Goal: Entertainment & Leisure: Consume media (video, audio)

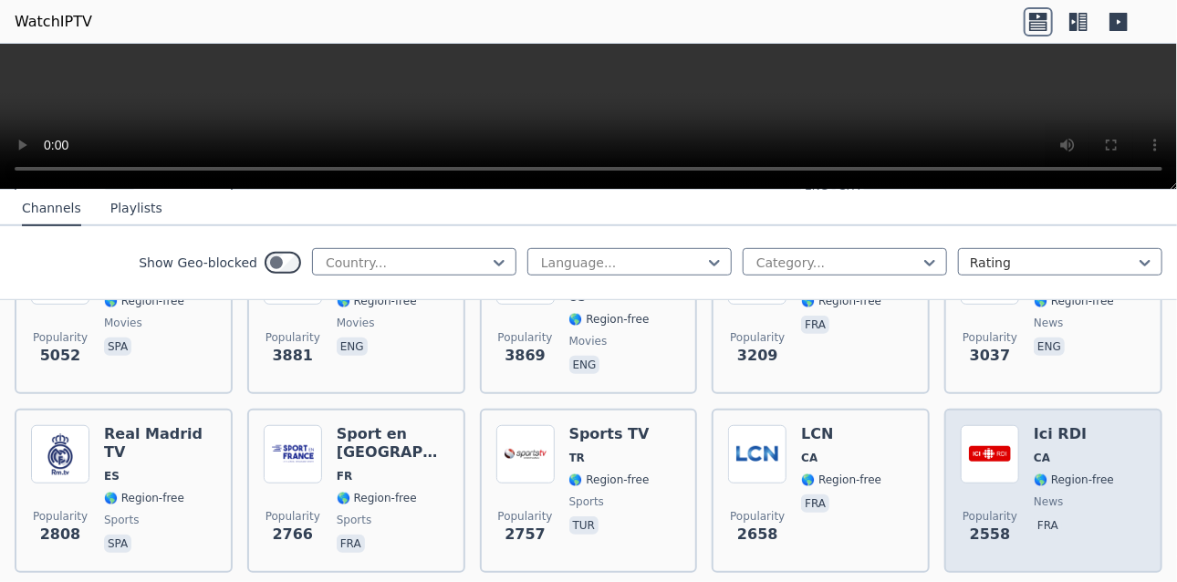
scroll to position [547, 0]
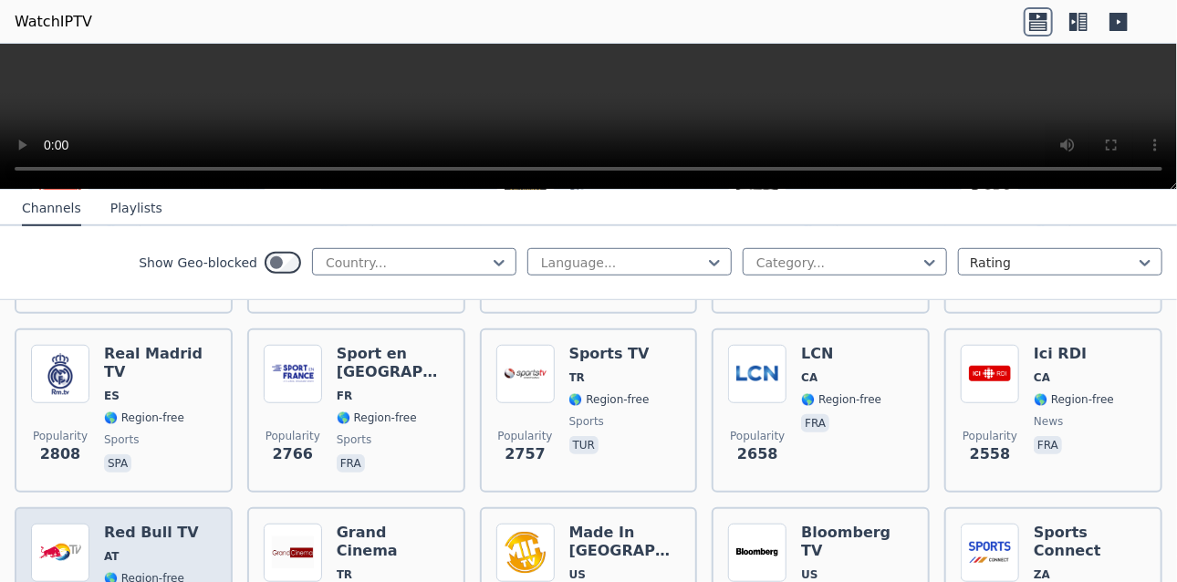
click at [201, 523] on div "Popularity 2539 Red Bull TV AT 🌎 Region-free sports eng deu" at bounding box center [123, 588] width 185 height 131
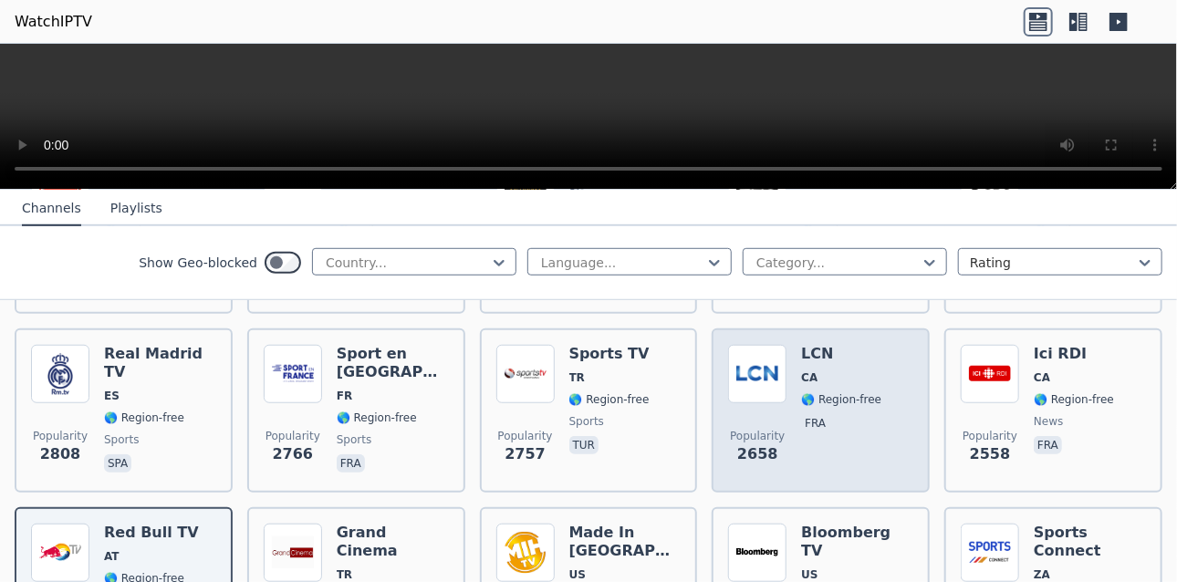
click at [878, 389] on div "Popularity 2658 LCN CA 🌎 Region-free fra" at bounding box center [820, 410] width 185 height 131
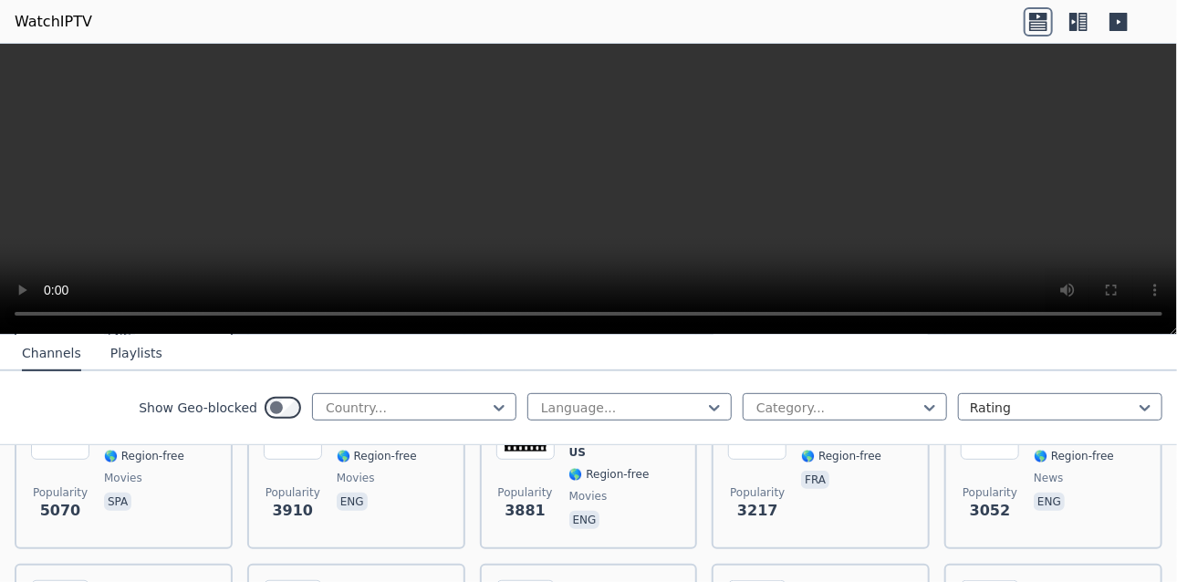
scroll to position [547, 0]
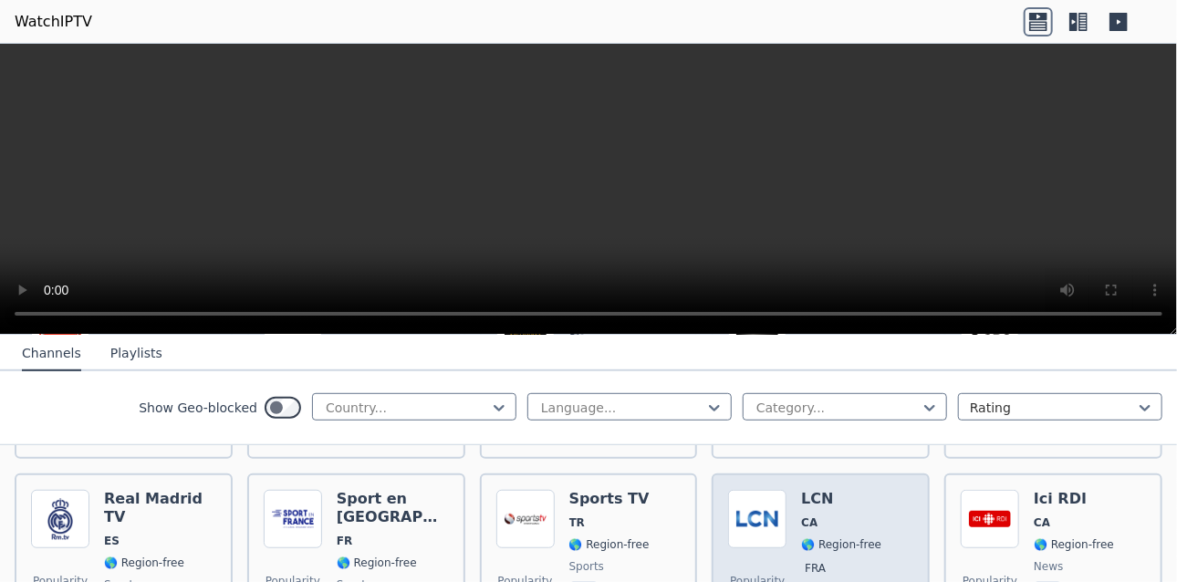
click at [883, 490] on div "Popularity 2664 LCN CA 🌎 Region-free fra" at bounding box center [820, 555] width 185 height 131
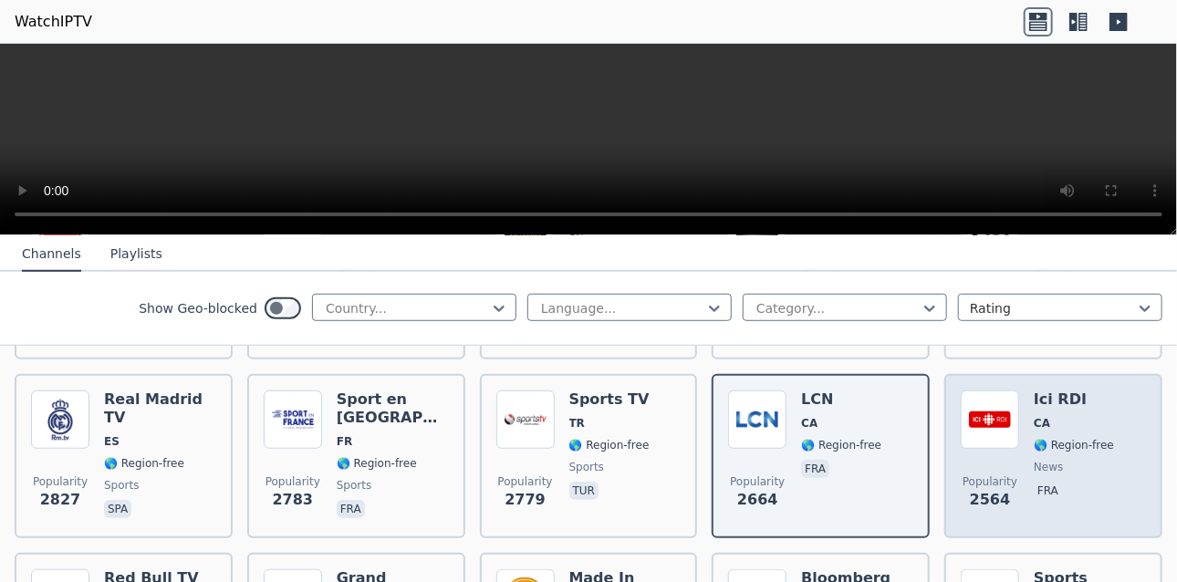
click at [1115, 475] on div "Popularity [STREET_ADDRESS] 🌎 Region-free news fra" at bounding box center [1052, 455] width 185 height 131
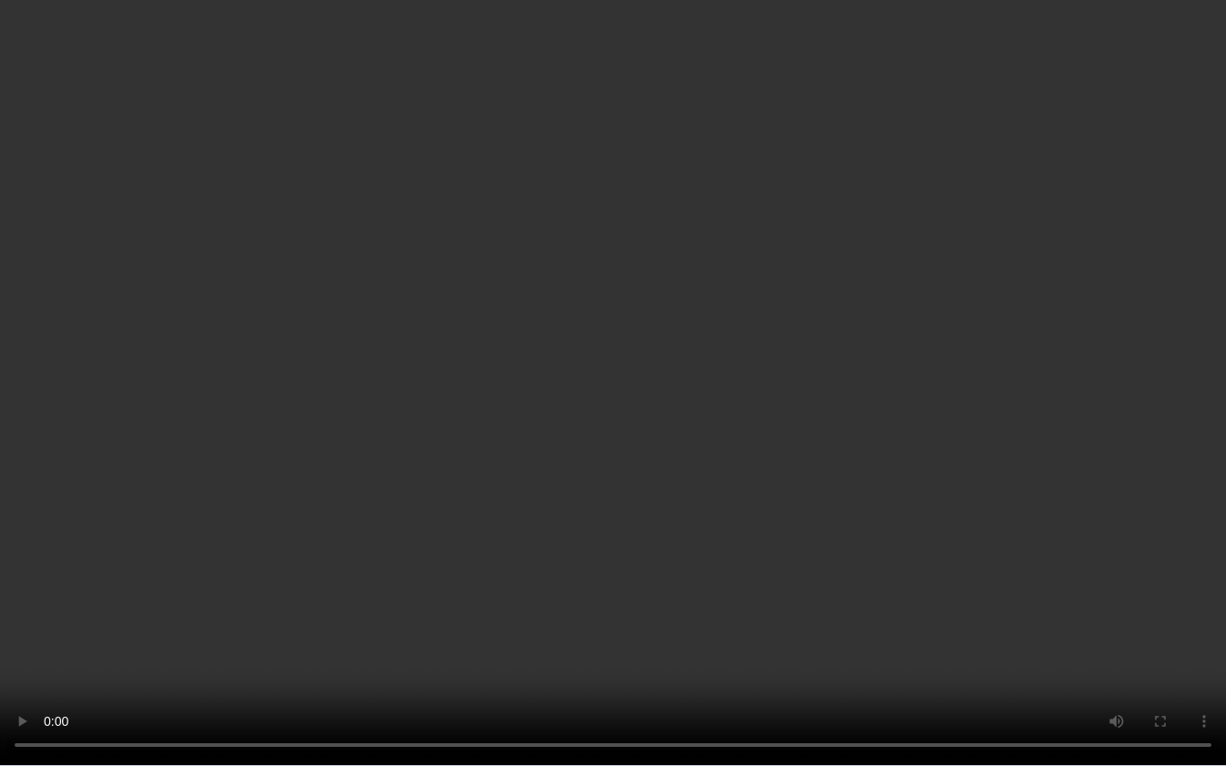
drag, startPoint x: 1116, startPoint y: 321, endPoint x: 648, endPoint y: 193, distance: 485.9
click at [648, 192] on video at bounding box center [613, 383] width 1226 height 766
click at [648, 200] on video at bounding box center [613, 383] width 1226 height 766
click at [794, 442] on video at bounding box center [613, 383] width 1226 height 766
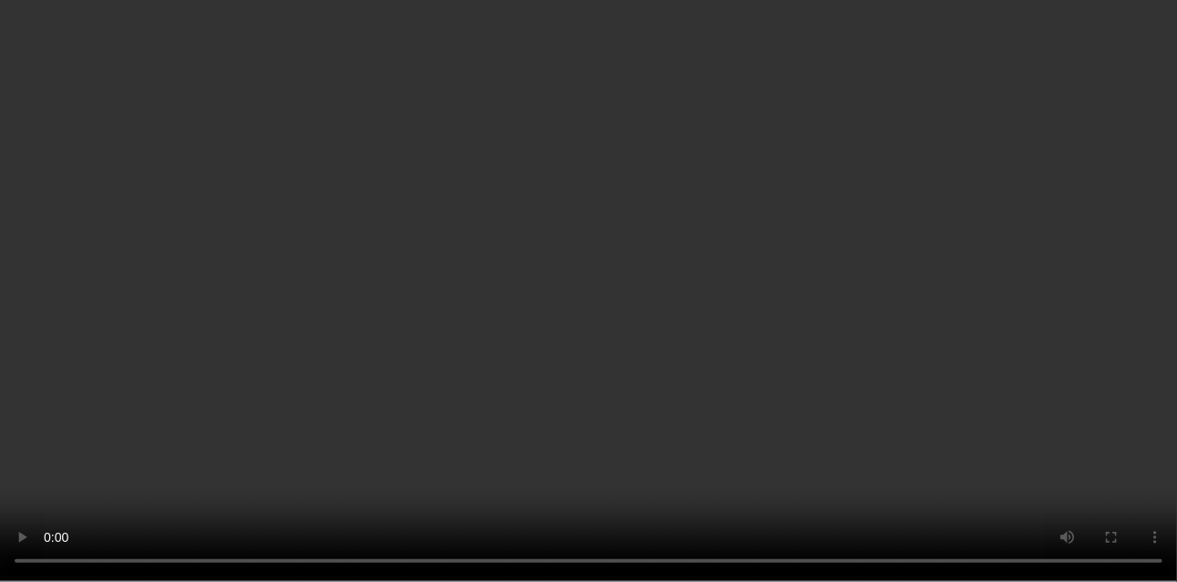
scroll to position [456, 0]
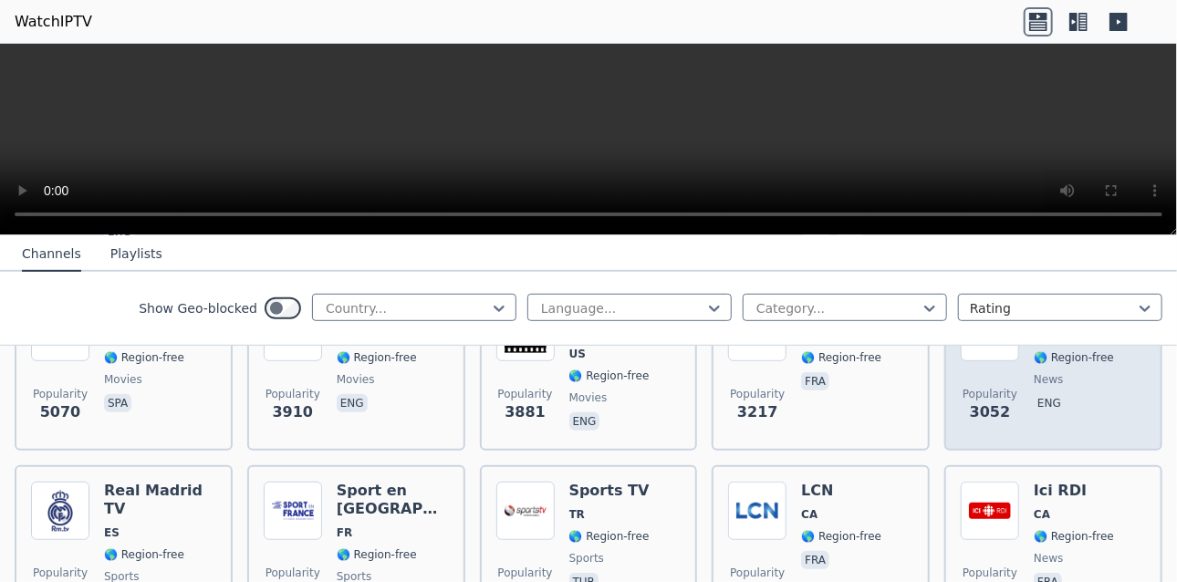
click at [1033, 372] on span "news" at bounding box center [1047, 379] width 29 height 15
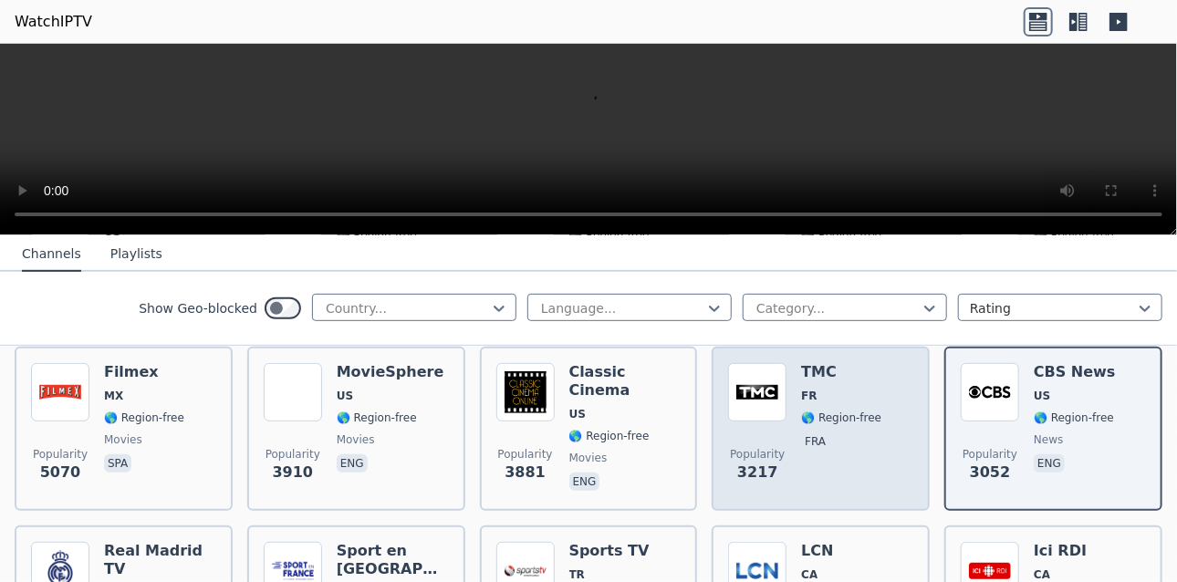
scroll to position [365, 0]
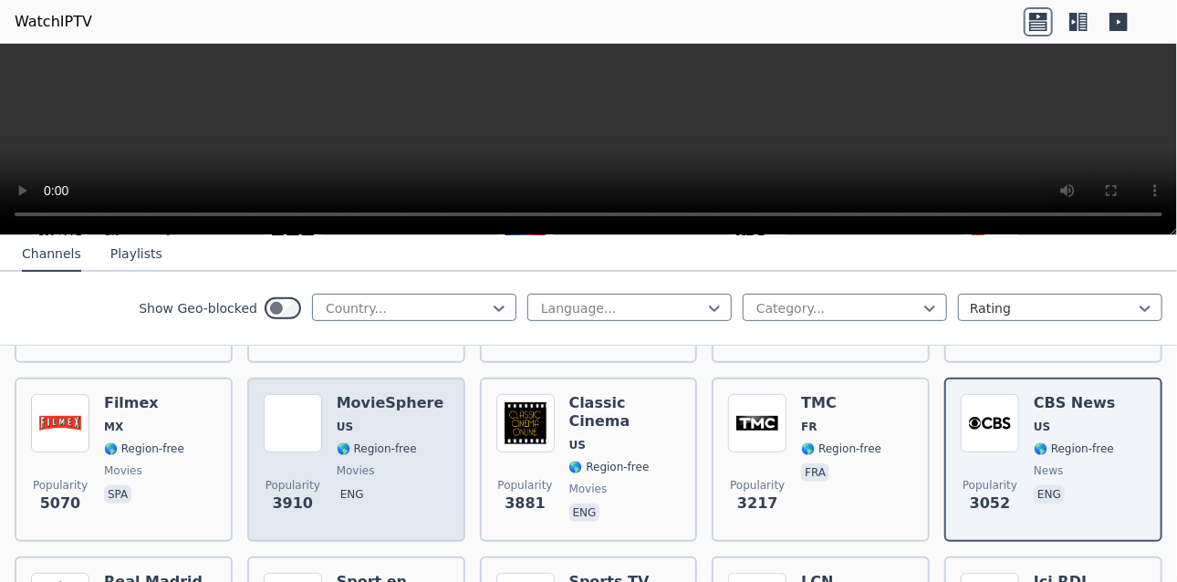
click at [280, 399] on img at bounding box center [293, 423] width 58 height 58
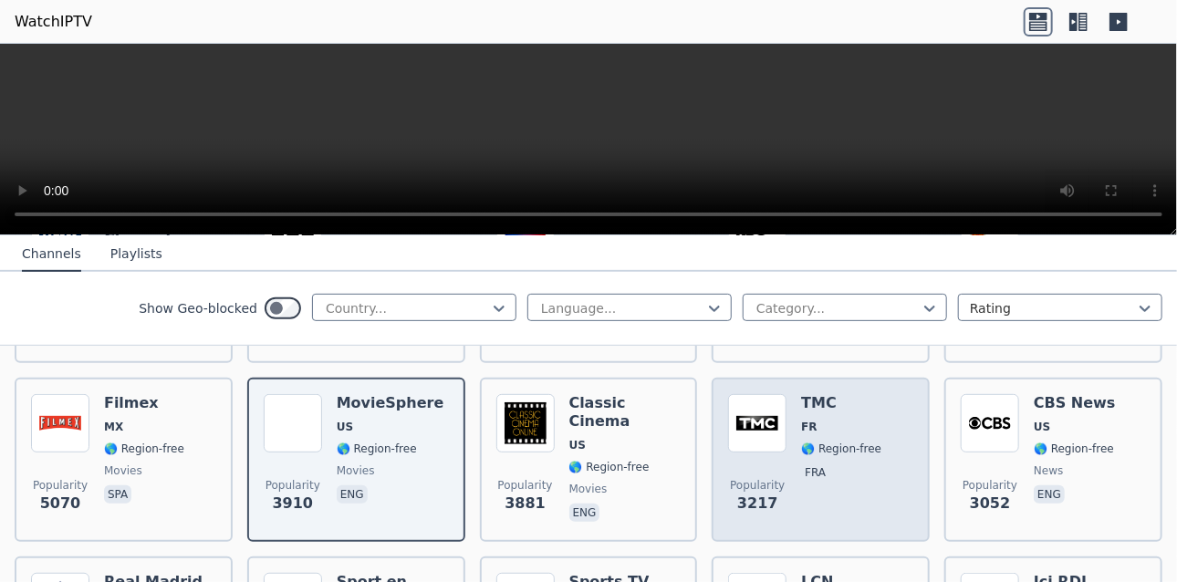
click at [868, 476] on div "Popularity 3217 TMC FR 🌎 Region-free fra" at bounding box center [820, 459] width 185 height 131
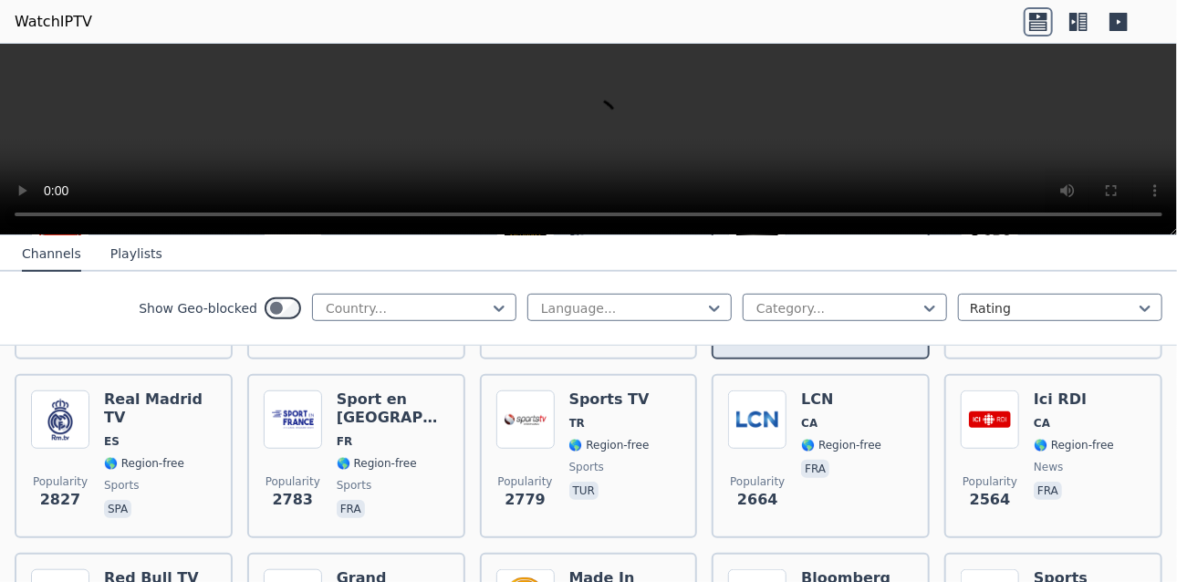
scroll to position [730, 0]
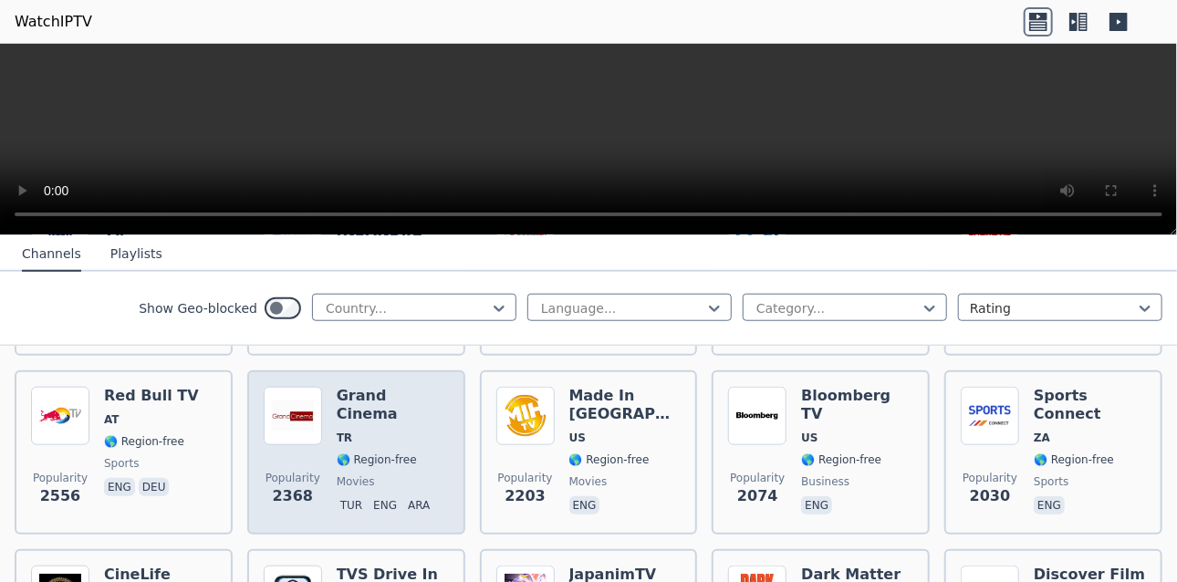
click at [441, 387] on div "Popularity 2368 Grand Cinema TR 🌎 Region-free movies tur eng ara" at bounding box center [356, 452] width 185 height 131
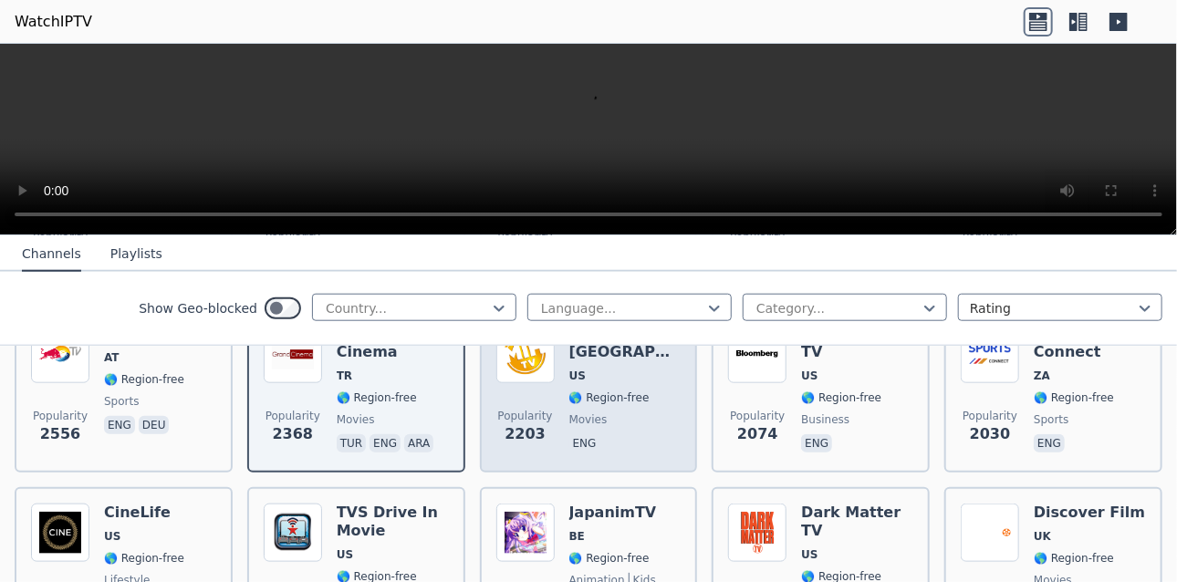
scroll to position [821, 0]
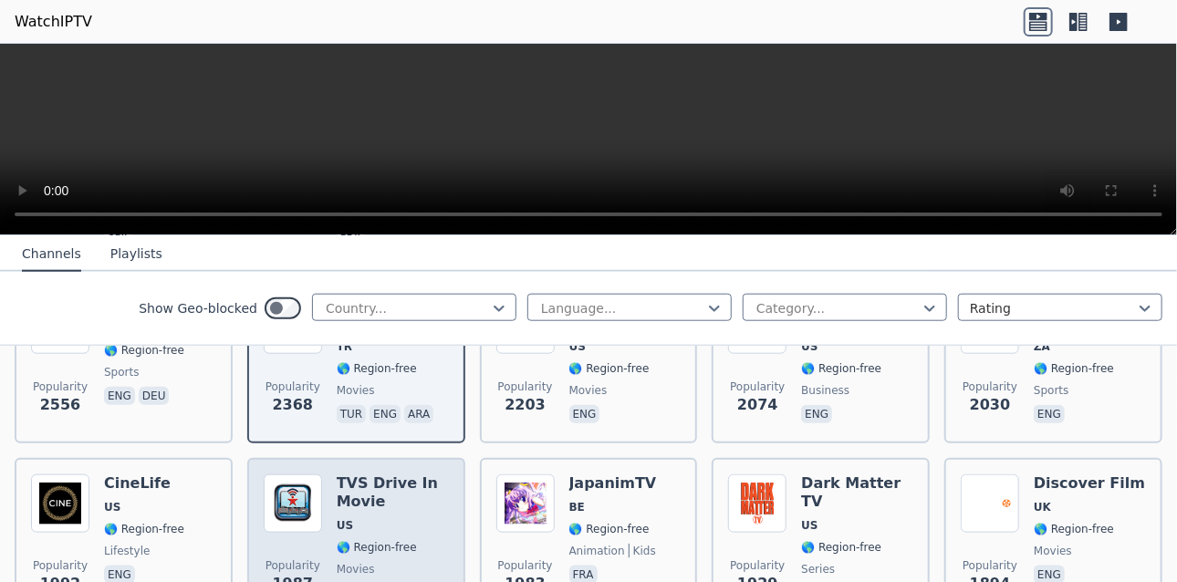
click at [434, 497] on div "TVS Drive In Movie US 🌎 Region-free movies eng" at bounding box center [393, 539] width 112 height 131
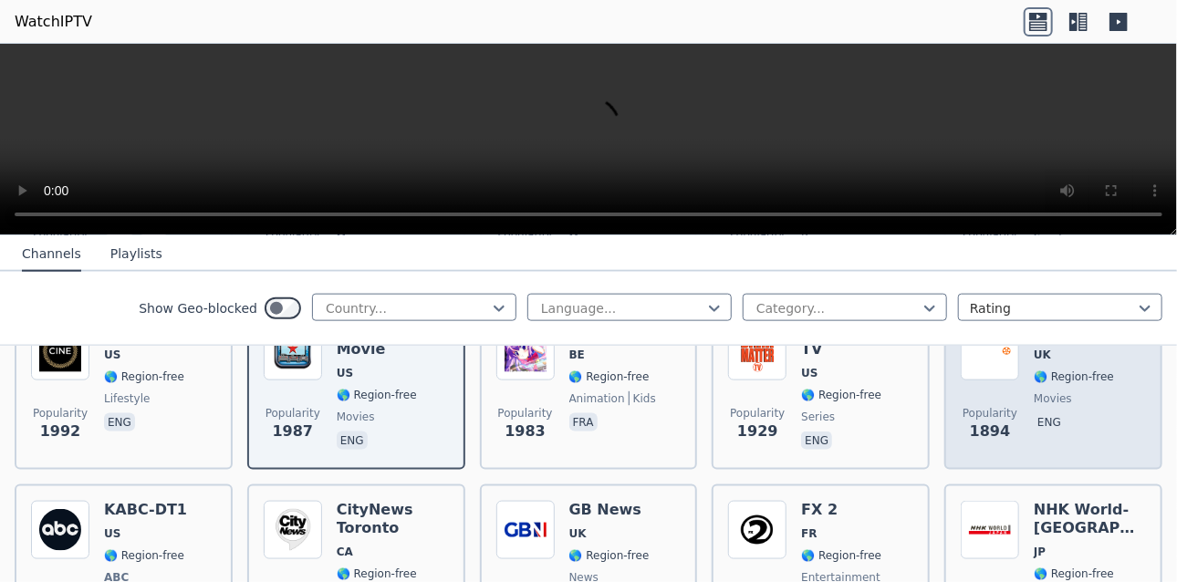
scroll to position [1003, 0]
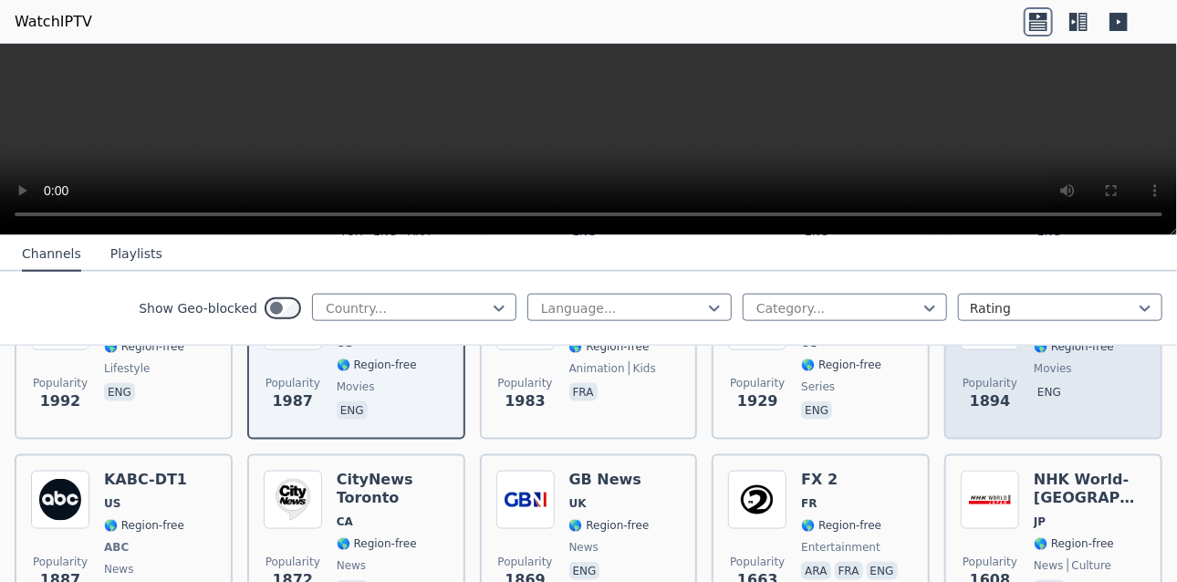
click at [1093, 383] on span "eng" at bounding box center [1088, 394] width 111 height 22
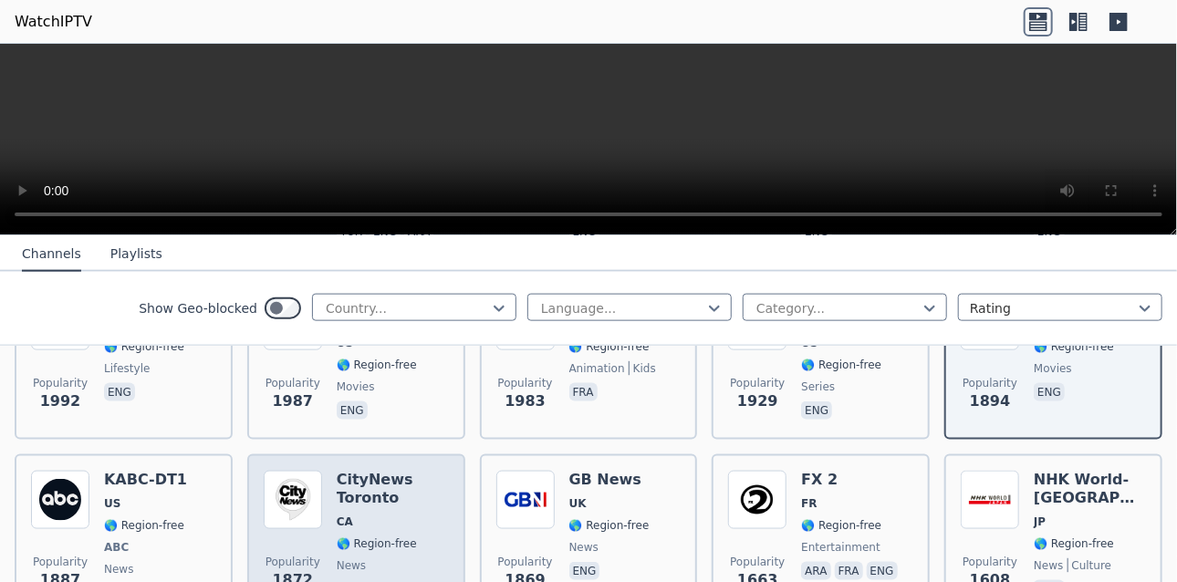
click at [424, 558] on span "news" at bounding box center [393, 565] width 112 height 15
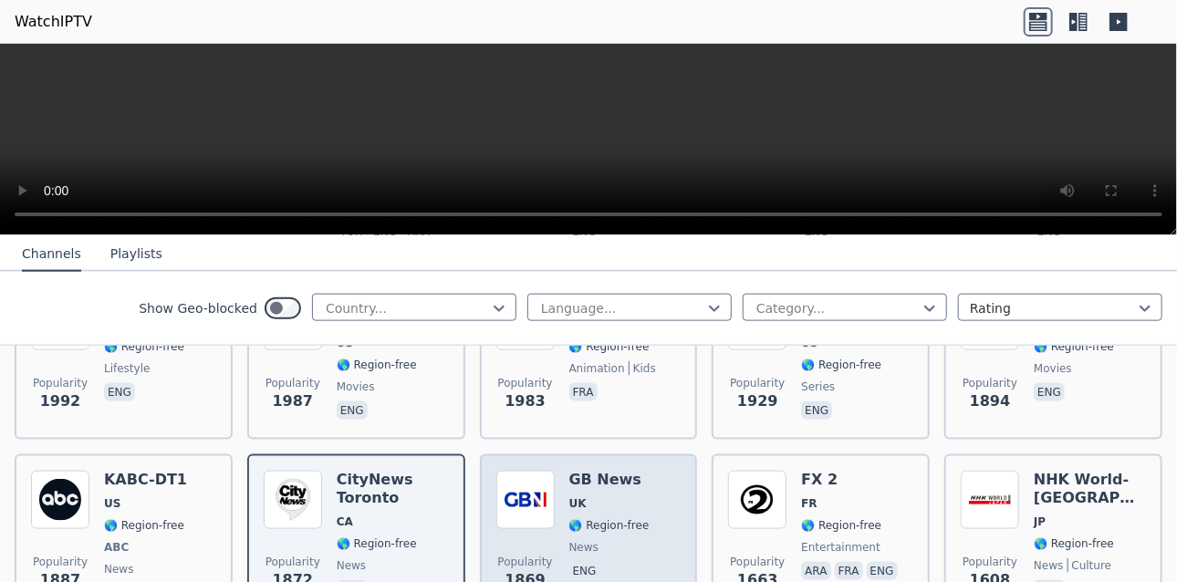
click at [644, 471] on div "Popularity 1869 GB News UK 🌎 Region-free news eng" at bounding box center [588, 538] width 185 height 135
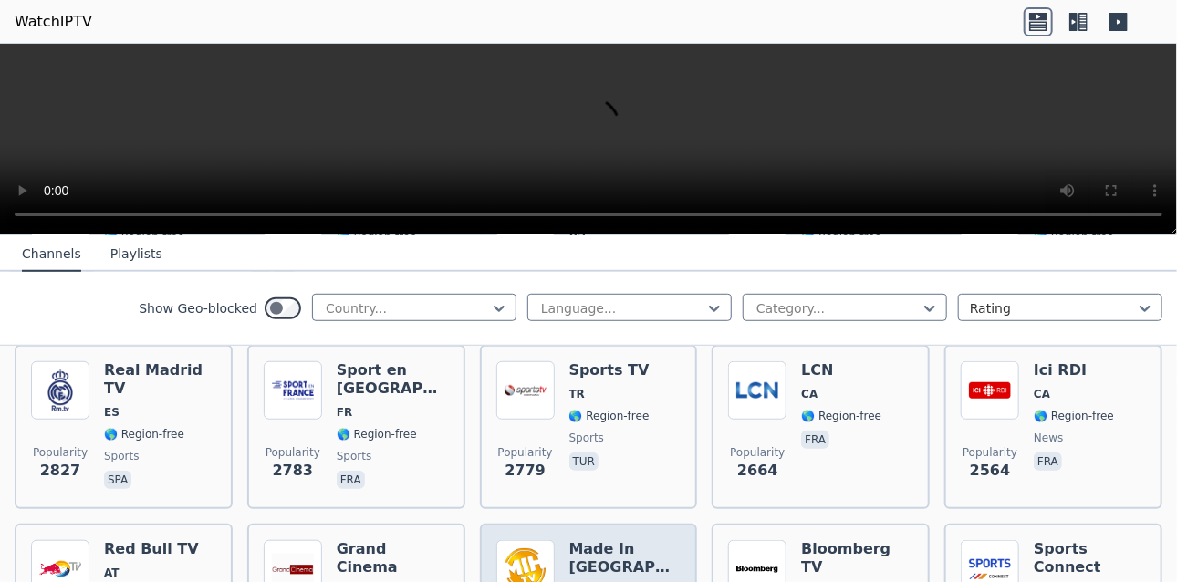
scroll to position [547, 0]
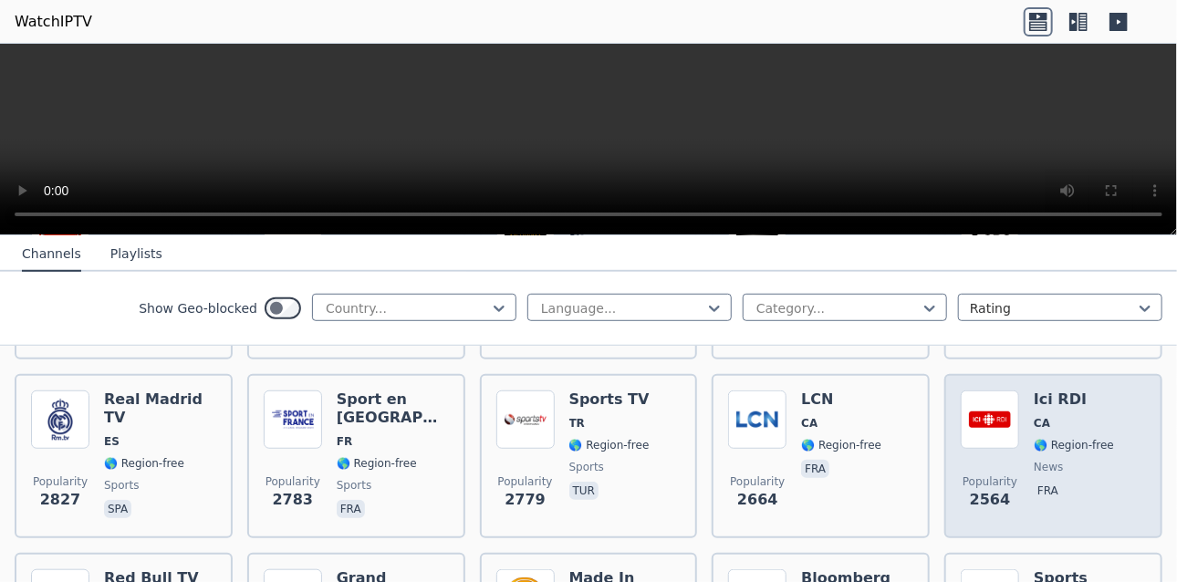
click at [1104, 434] on div "Popularity [STREET_ADDRESS] 🌎 Region-free news fra" at bounding box center [1052, 455] width 185 height 131
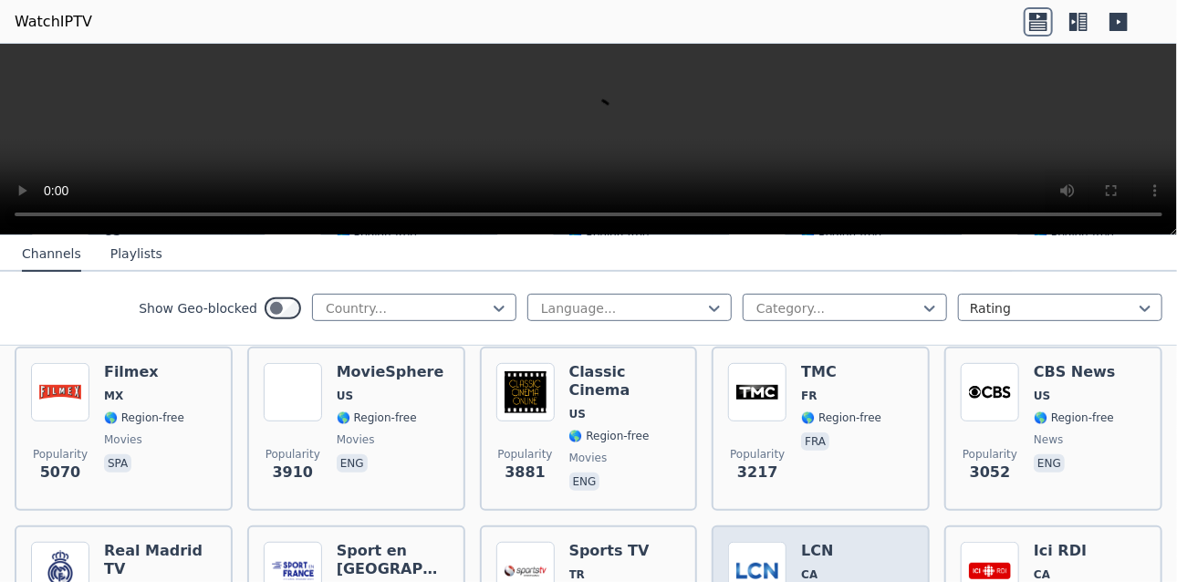
scroll to position [365, 0]
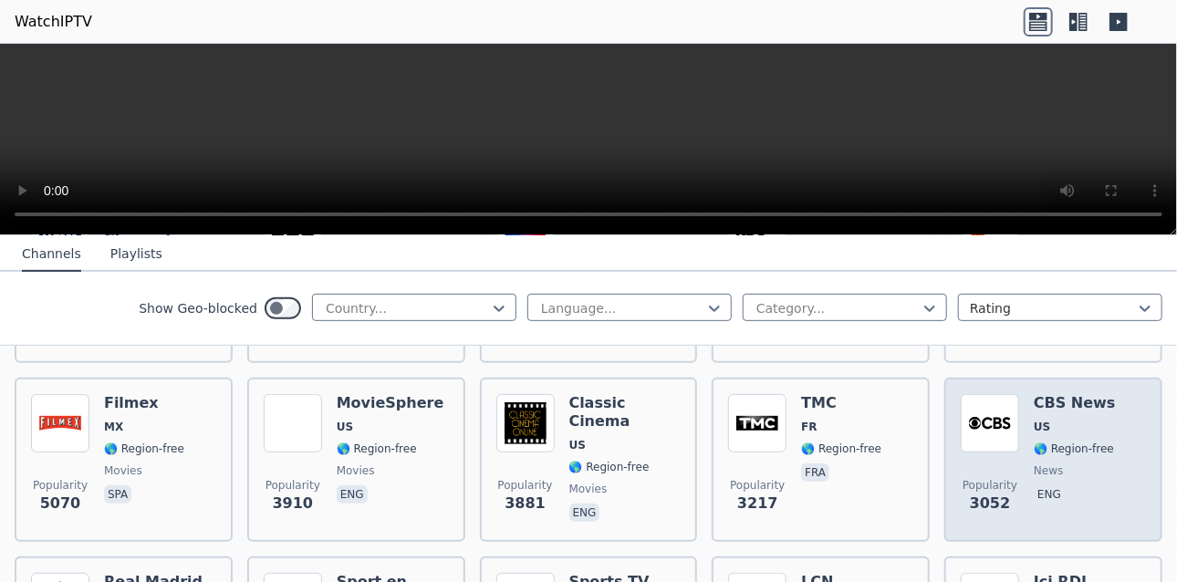
click at [1087, 419] on div "CBS News US 🌎 Region-free news eng" at bounding box center [1074, 459] width 82 height 131
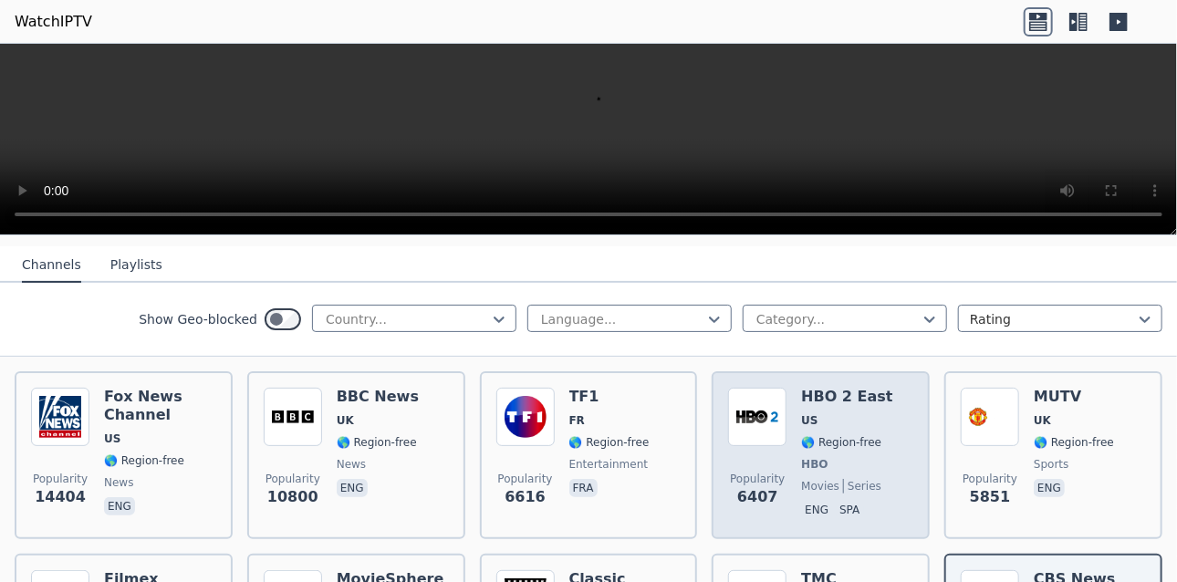
scroll to position [182, 0]
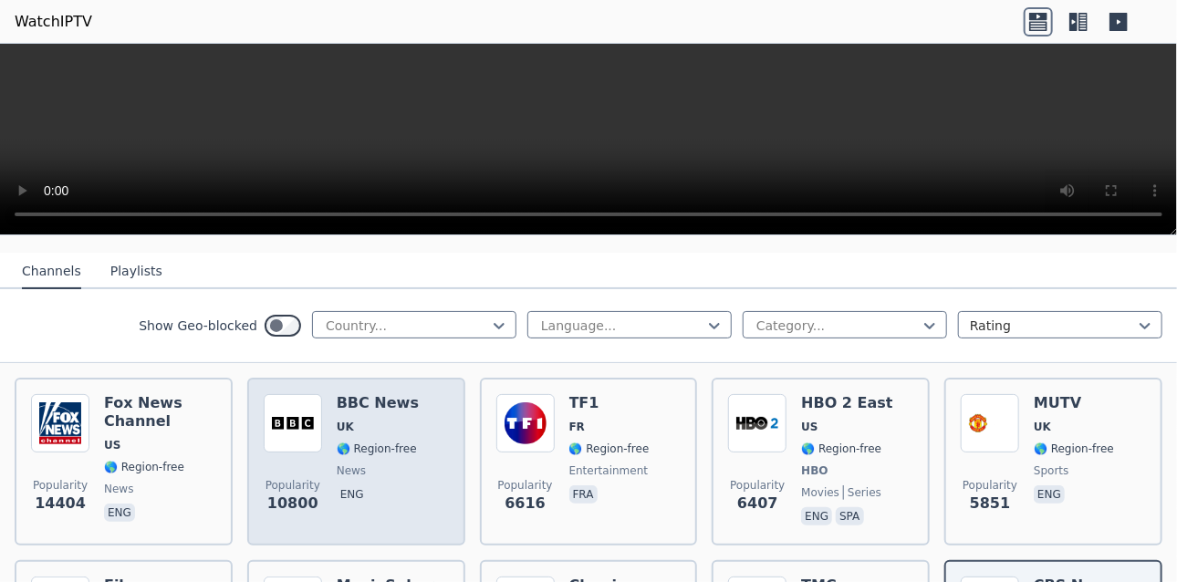
click at [417, 481] on div "Popularity 10800 BBC News UK 🌎 Region-free news eng" at bounding box center [356, 461] width 185 height 135
